Goal: Task Accomplishment & Management: Manage account settings

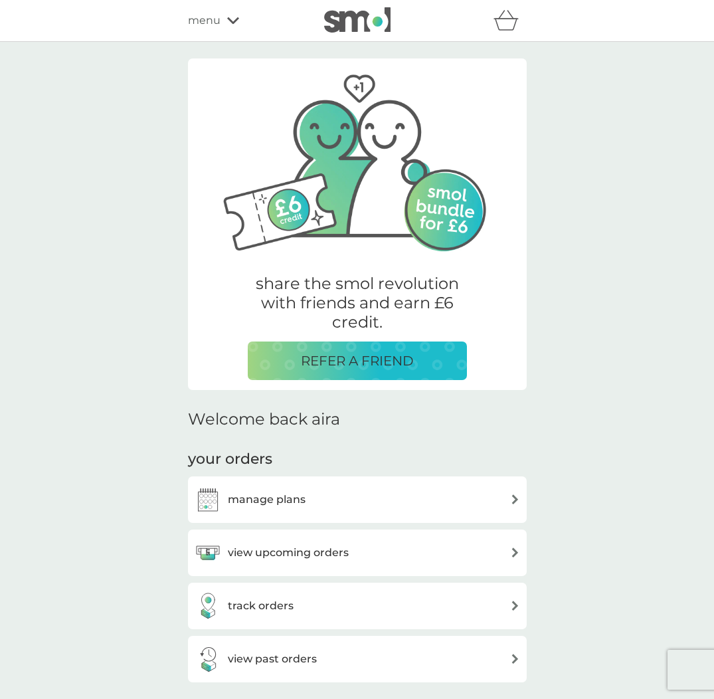
click at [398, 483] on div "manage plans" at bounding box center [357, 499] width 339 height 47
click at [397, 493] on div "manage plans" at bounding box center [358, 499] width 326 height 27
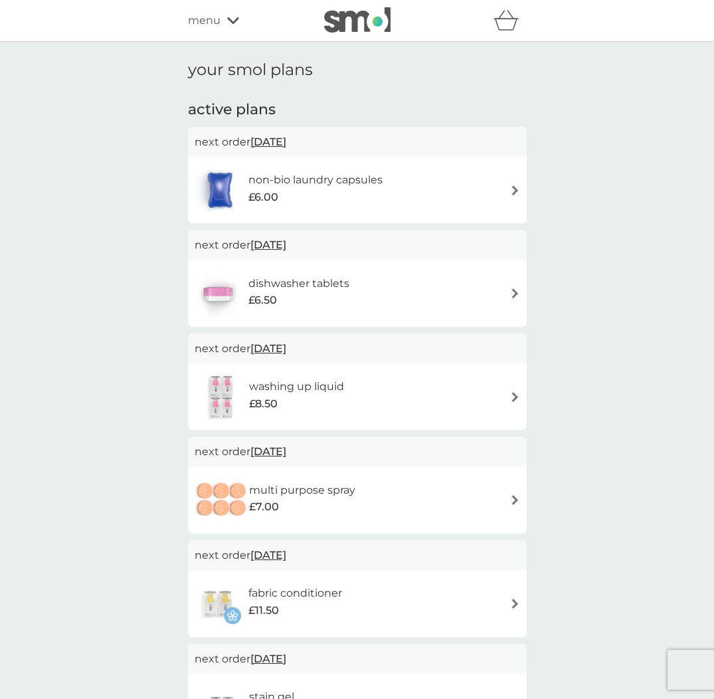
click at [505, 181] on div "non-bio laundry capsules £6.00" at bounding box center [358, 190] width 326 height 47
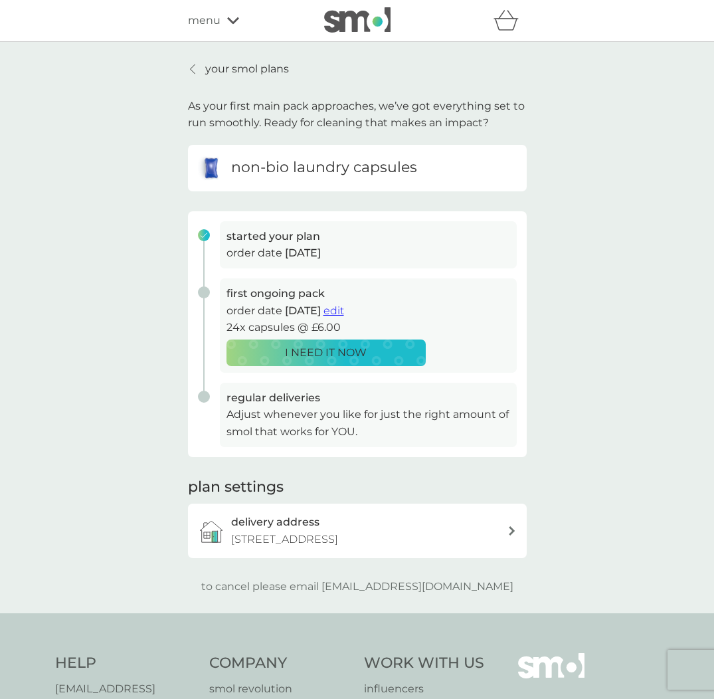
click at [344, 304] on span "edit" at bounding box center [334, 310] width 21 height 13
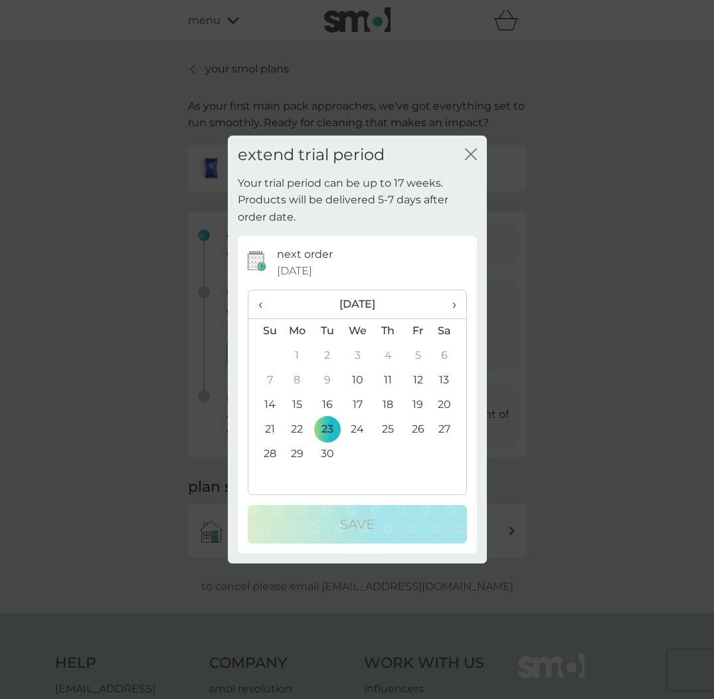
click at [450, 304] on span "›" at bounding box center [448, 304] width 13 height 28
click at [419, 451] on td "31" at bounding box center [418, 454] width 30 height 25
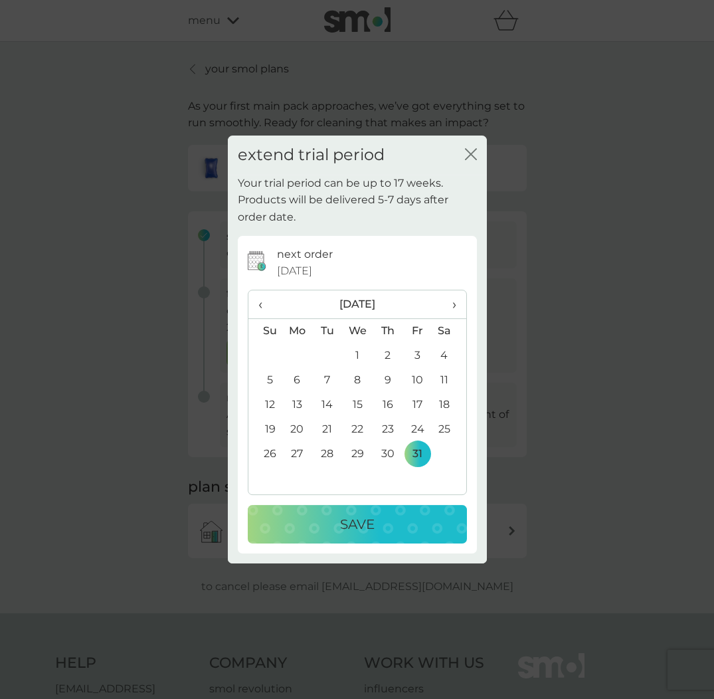
click at [393, 533] on button "Save" at bounding box center [357, 524] width 219 height 39
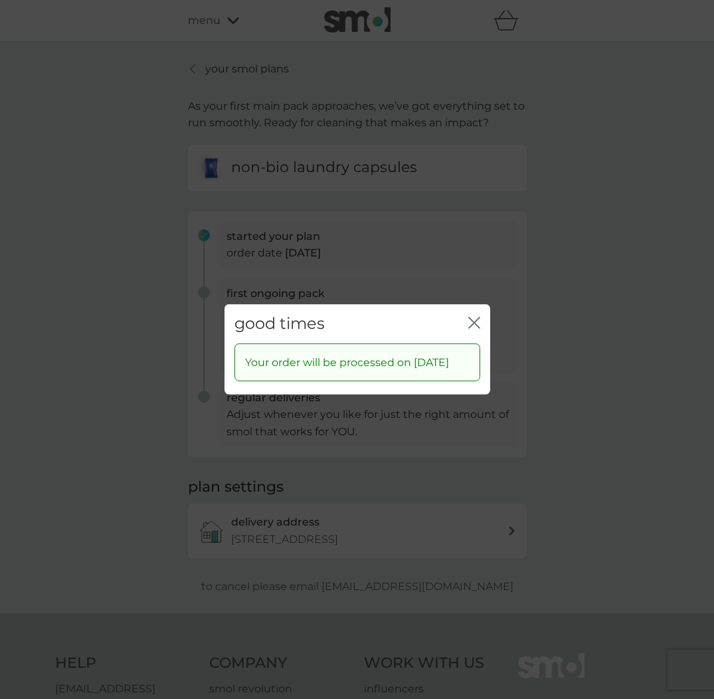
click at [478, 317] on icon "close" at bounding box center [474, 323] width 12 height 12
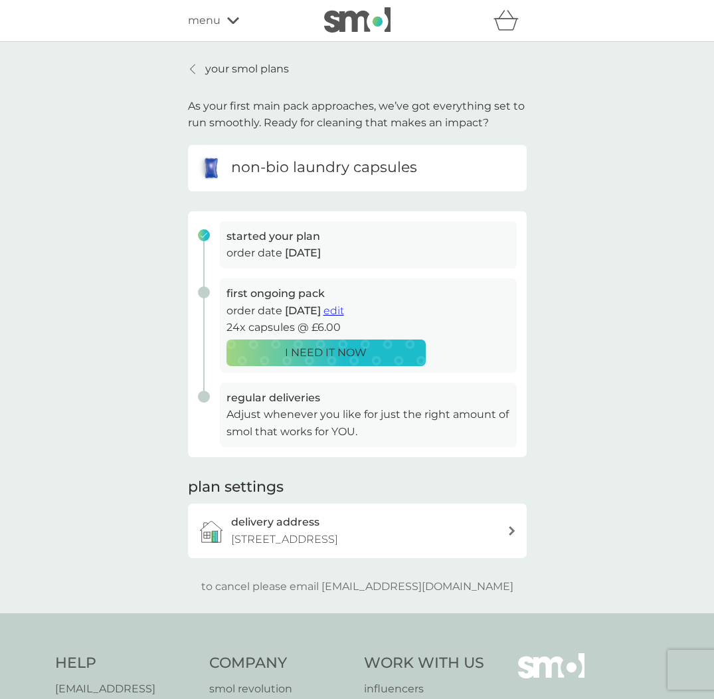
click at [247, 65] on p "your smol plans" at bounding box center [247, 68] width 84 height 17
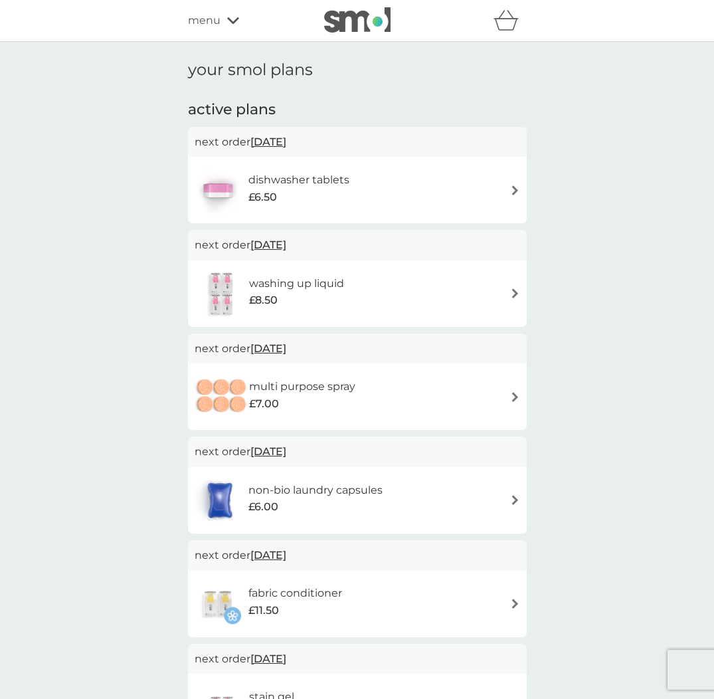
click at [506, 184] on div "dishwasher tablets £6.50" at bounding box center [358, 190] width 326 height 47
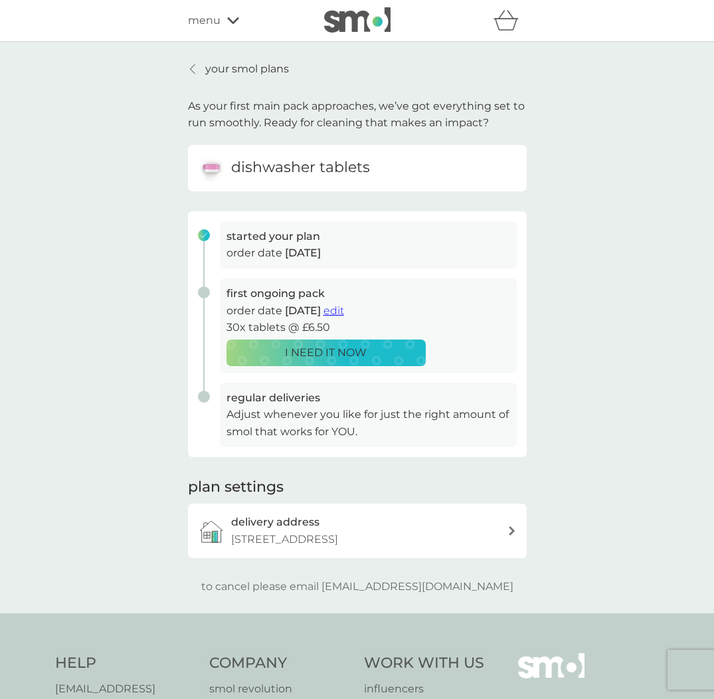
click at [344, 309] on span "edit" at bounding box center [334, 310] width 21 height 13
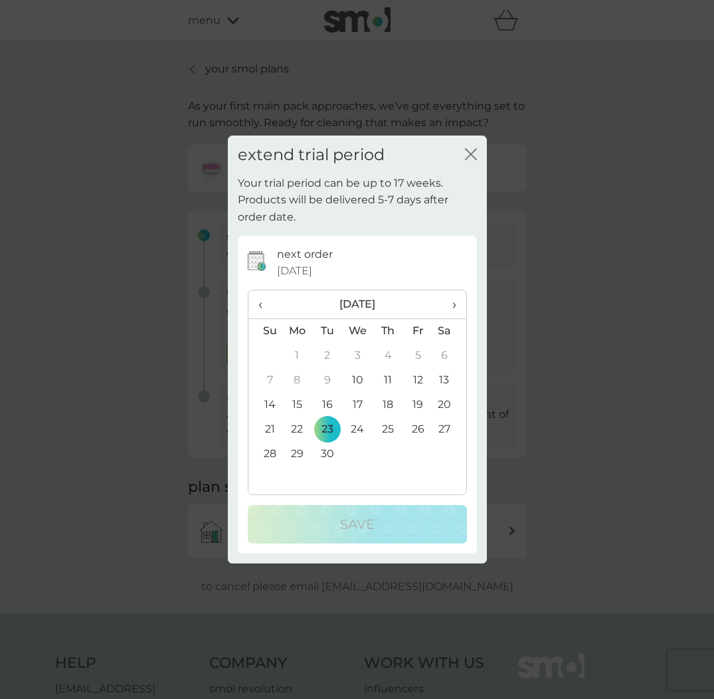
click at [456, 298] on span "›" at bounding box center [448, 304] width 13 height 28
click at [417, 448] on td "31" at bounding box center [418, 454] width 30 height 25
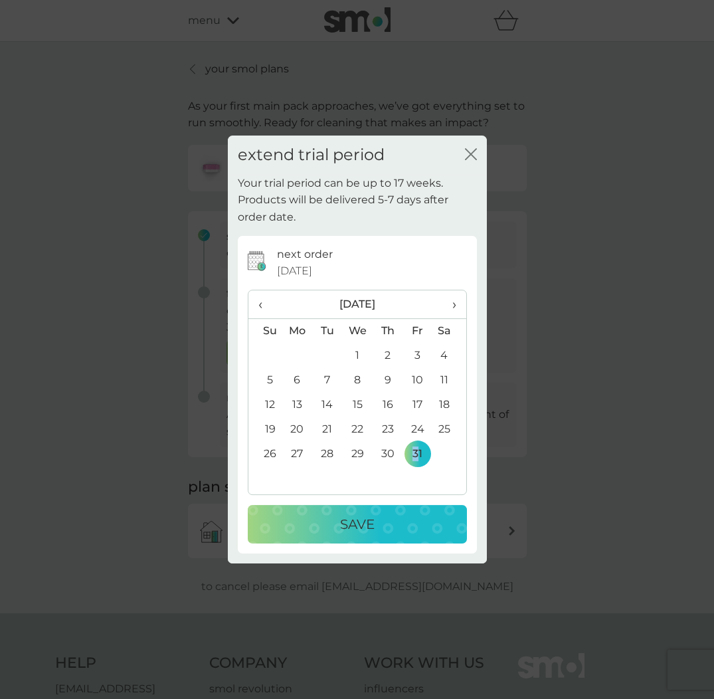
click at [400, 524] on div "Save" at bounding box center [357, 524] width 193 height 21
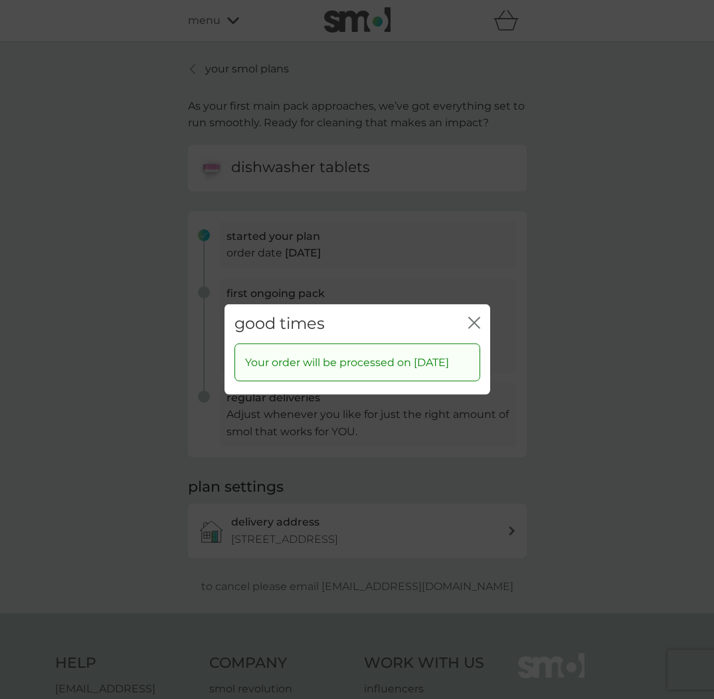
click at [474, 317] on icon "close" at bounding box center [474, 323] width 12 height 12
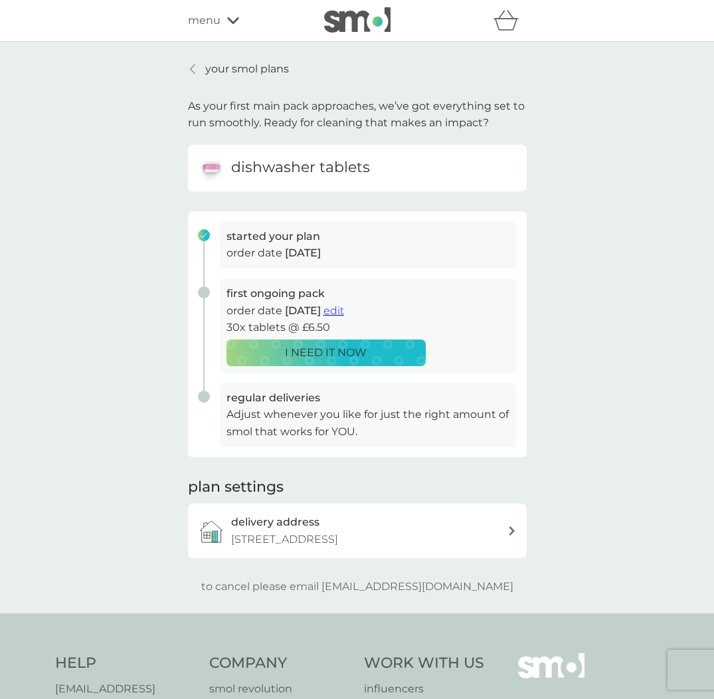
click at [233, 66] on p "your smol plans" at bounding box center [247, 68] width 84 height 17
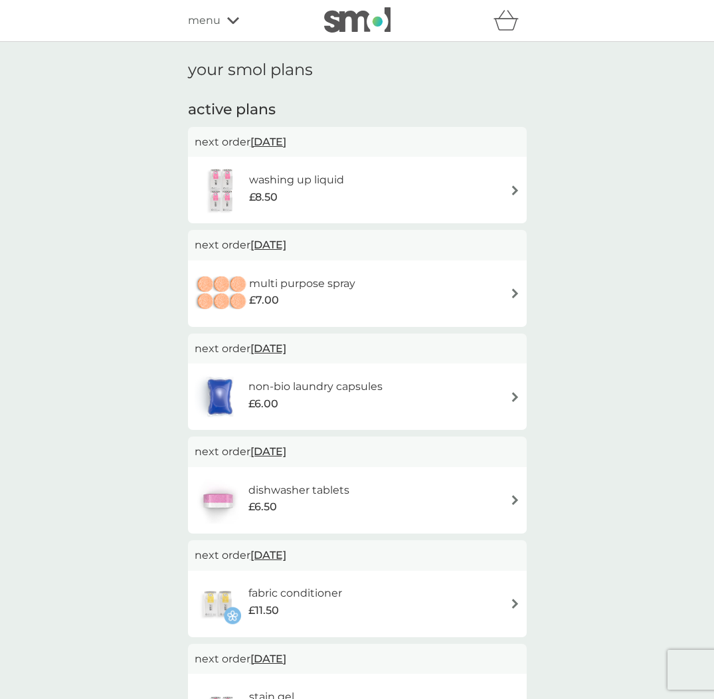
click at [383, 187] on div "washing up liquid £8.50" at bounding box center [358, 190] width 326 height 47
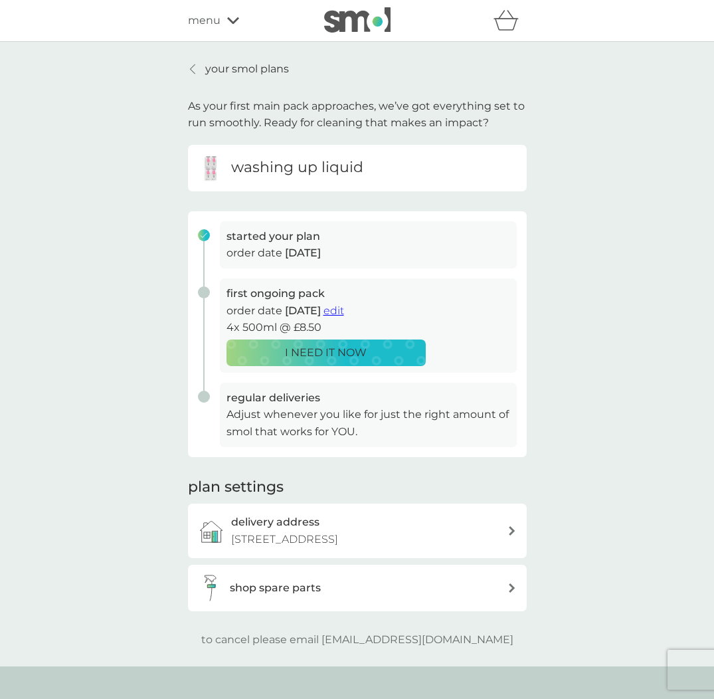
scroll to position [0, 1]
click at [344, 312] on span "edit" at bounding box center [334, 310] width 21 height 13
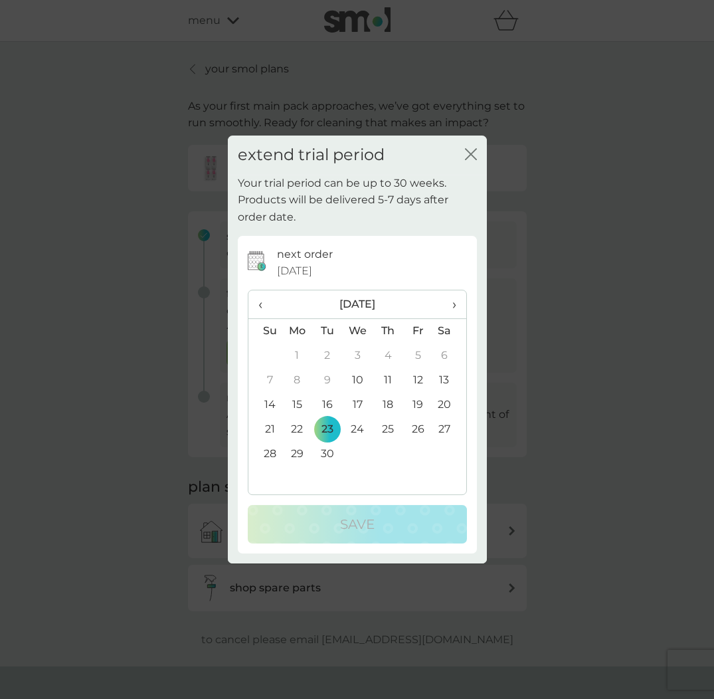
scroll to position [0, 0]
click at [457, 300] on th "›" at bounding box center [448, 304] width 33 height 29
click at [416, 453] on td "31" at bounding box center [418, 454] width 30 height 25
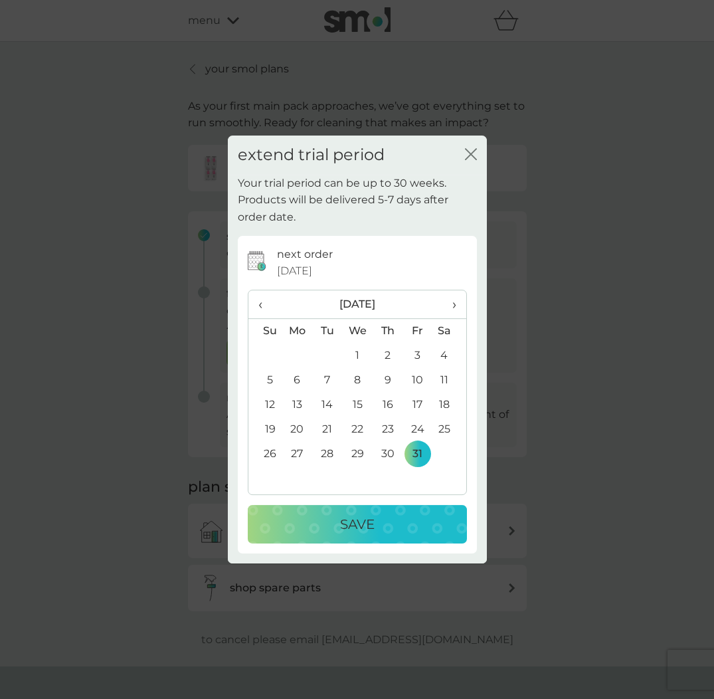
drag, startPoint x: 403, startPoint y: 522, endPoint x: 442, endPoint y: 518, distance: 39.4
click at [404, 522] on div "Save" at bounding box center [357, 524] width 193 height 21
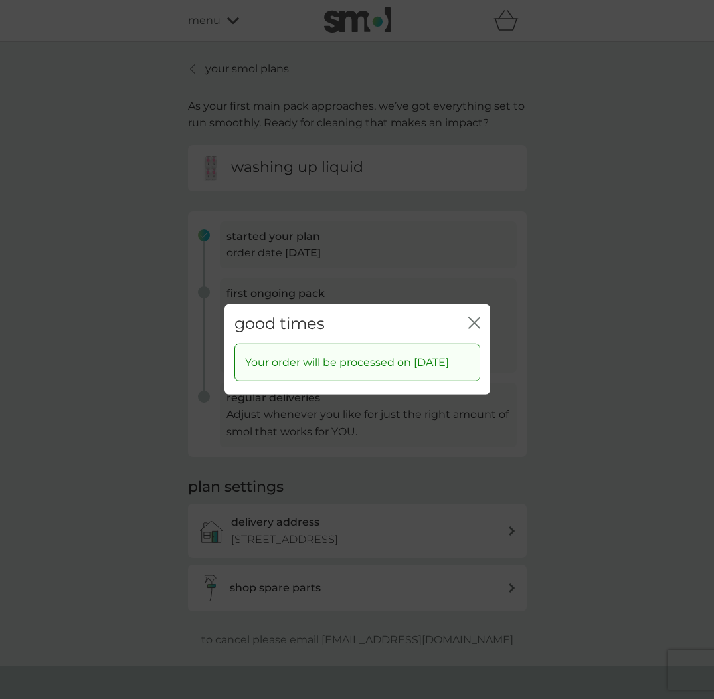
click at [473, 317] on icon "close" at bounding box center [474, 323] width 12 height 12
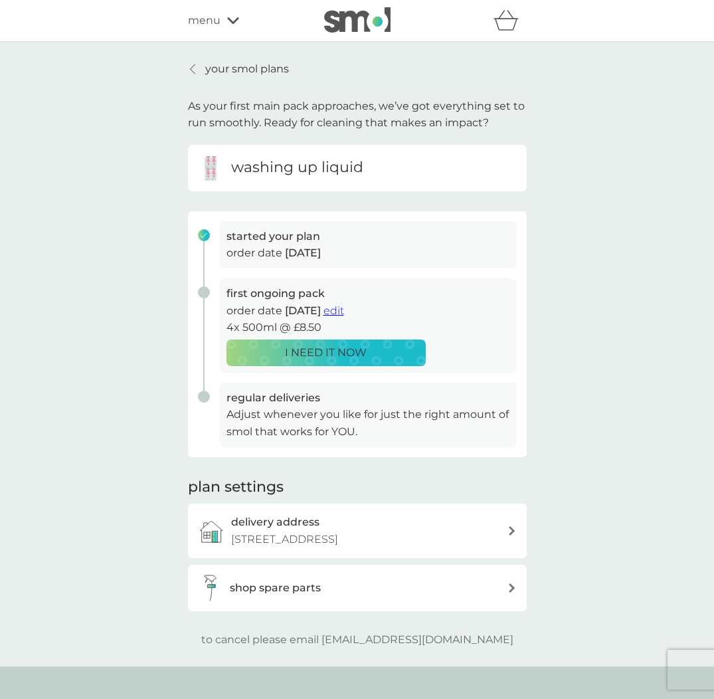
click at [239, 74] on p "your smol plans" at bounding box center [247, 68] width 84 height 17
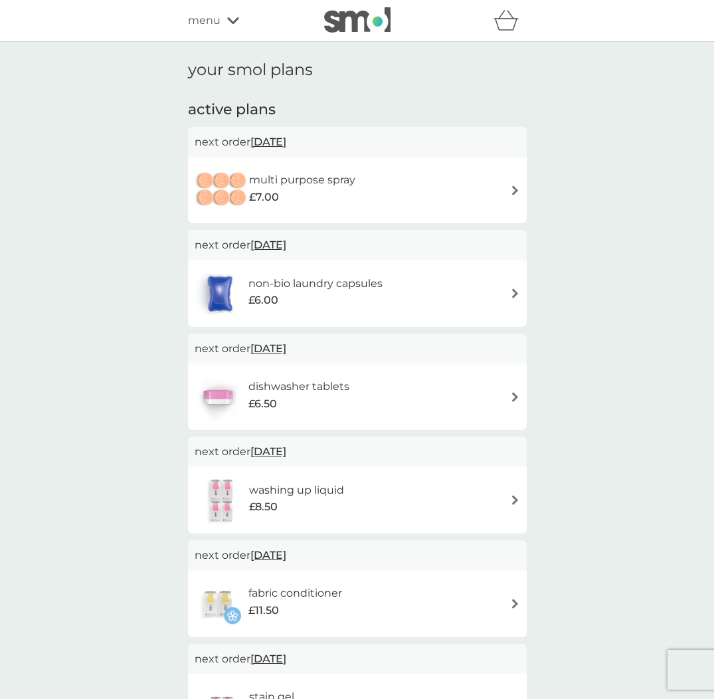
scroll to position [7, 0]
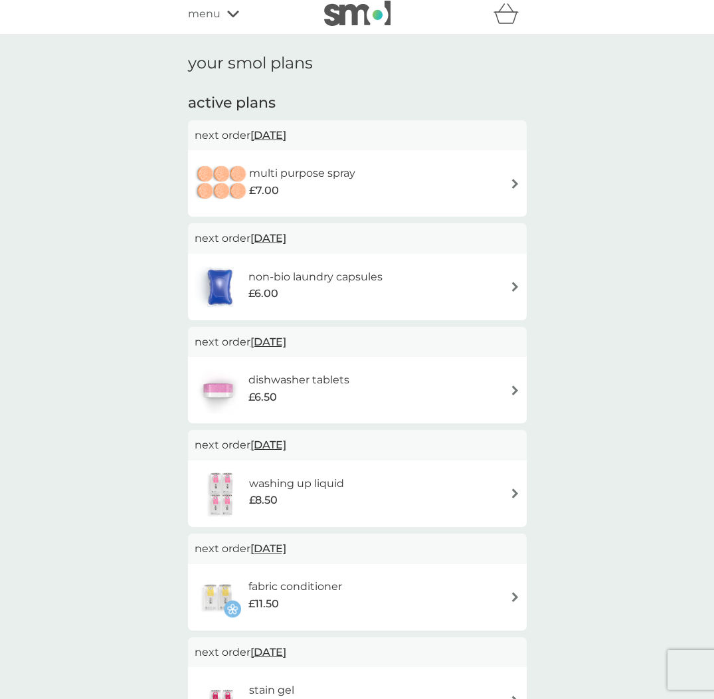
click at [298, 182] on div "£7.00" at bounding box center [302, 190] width 106 height 17
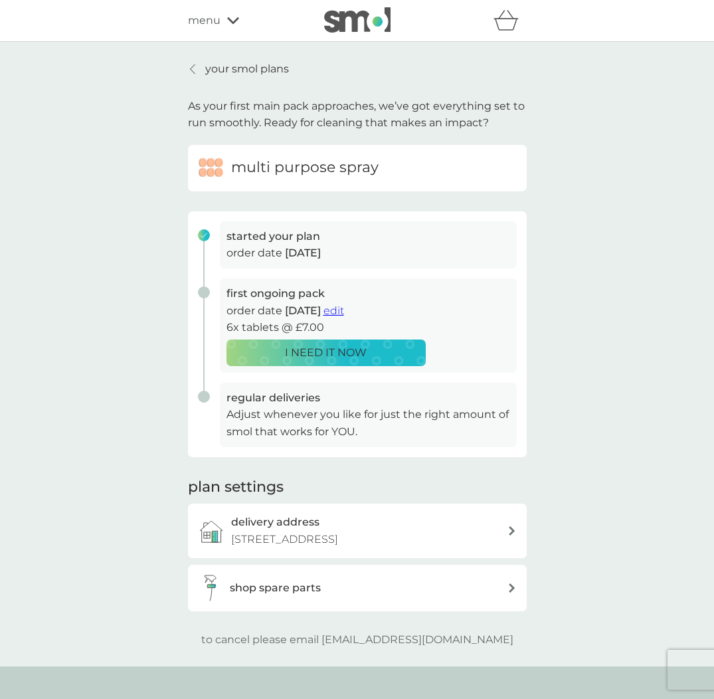
click at [344, 310] on span "edit" at bounding box center [334, 310] width 21 height 13
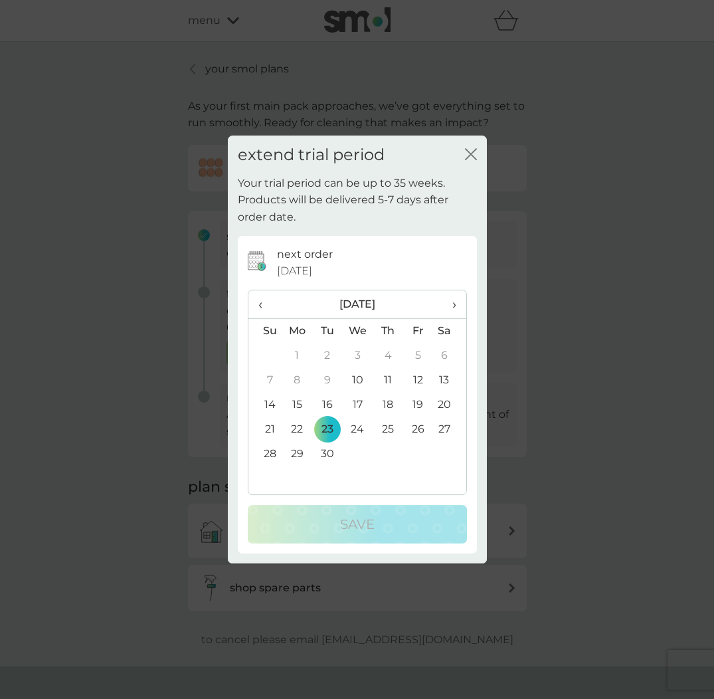
click at [454, 302] on span "›" at bounding box center [448, 304] width 13 height 28
click at [423, 448] on td "31" at bounding box center [418, 454] width 30 height 25
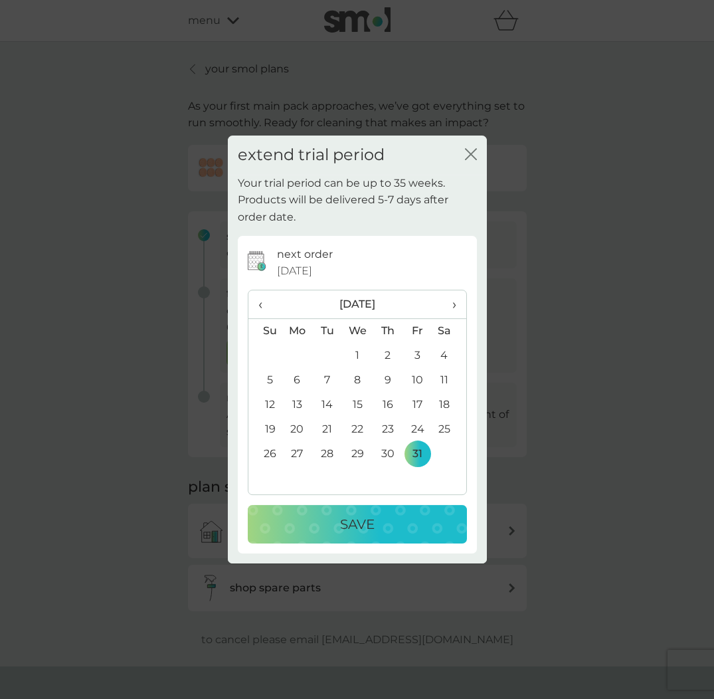
click at [413, 506] on button "Save" at bounding box center [357, 524] width 219 height 39
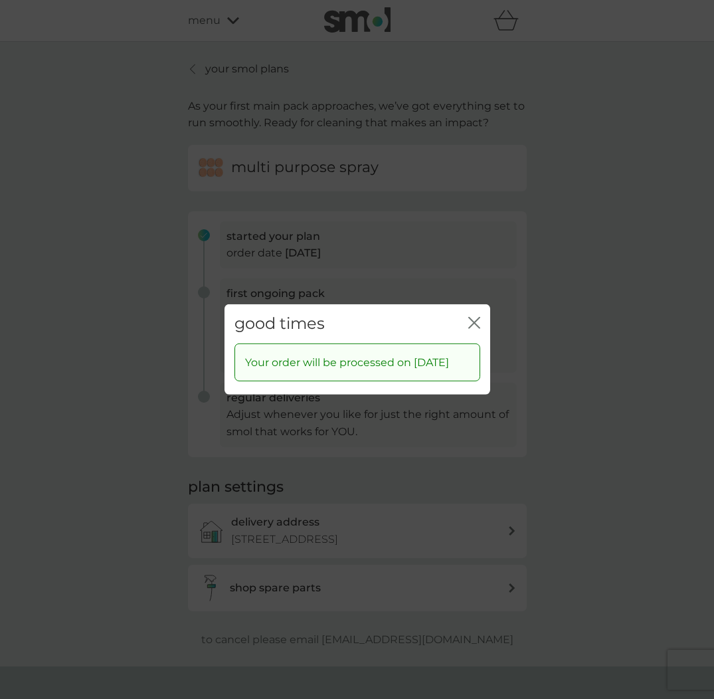
click at [469, 317] on icon "close" at bounding box center [474, 323] width 12 height 12
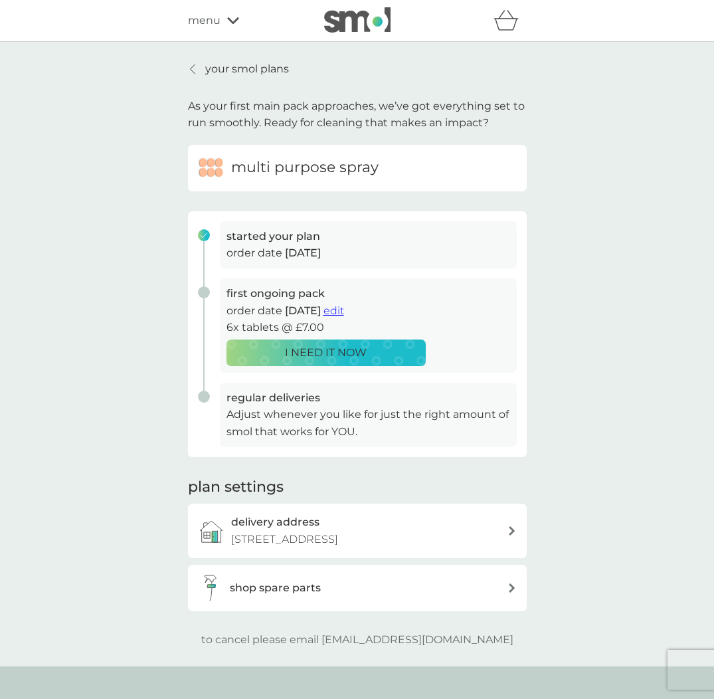
click at [245, 68] on p "your smol plans" at bounding box center [247, 68] width 84 height 17
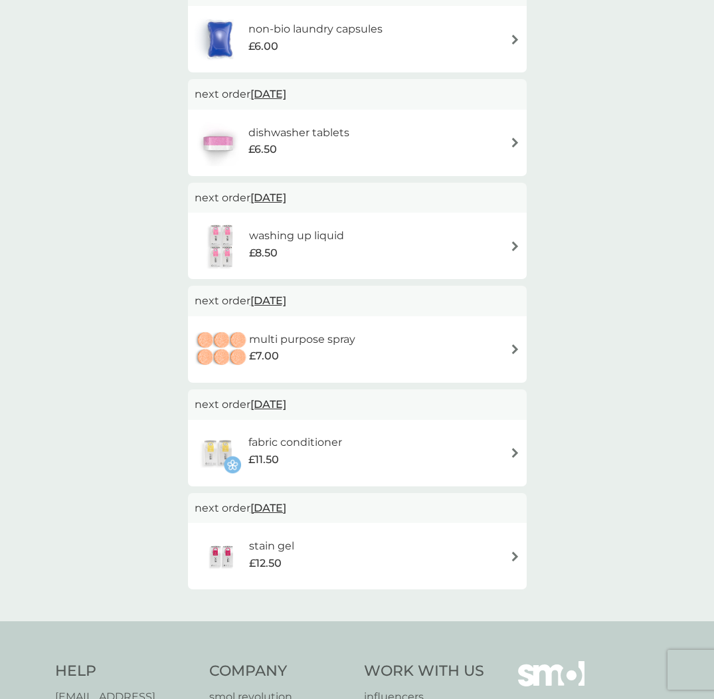
scroll to position [153, 0]
